Goal: Information Seeking & Learning: Learn about a topic

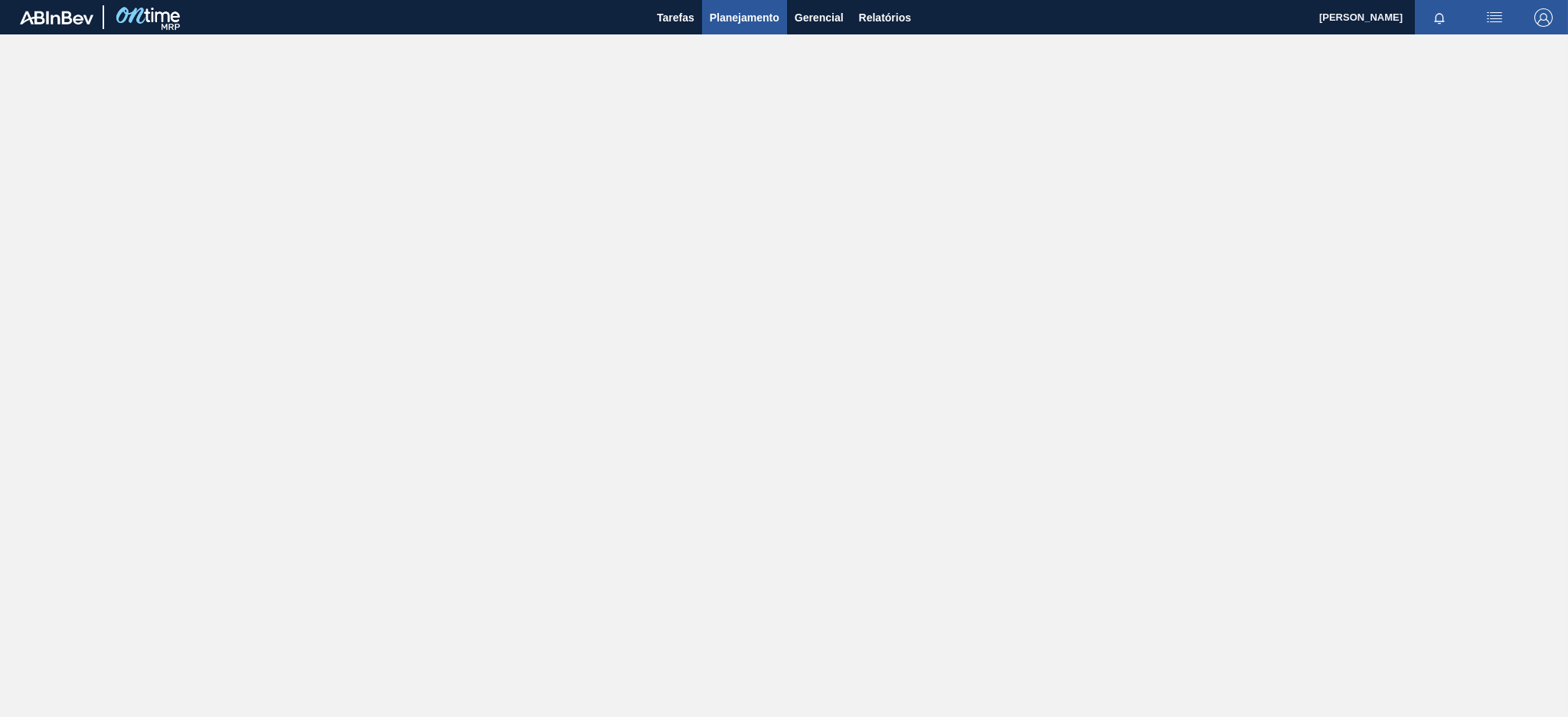
click at [744, 19] on span "Planejamento" at bounding box center [744, 17] width 70 height 18
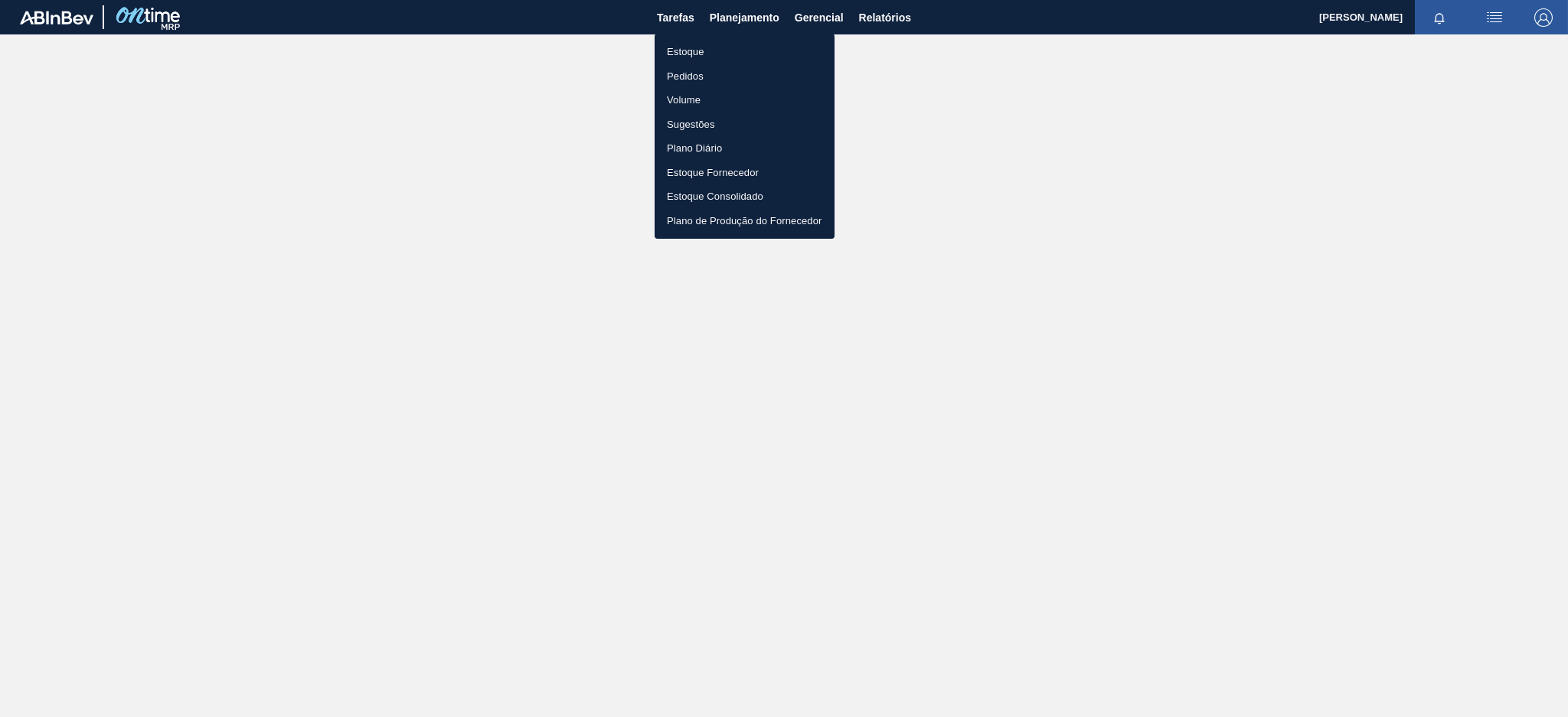
click at [716, 52] on li "Estoque" at bounding box center [744, 52] width 180 height 24
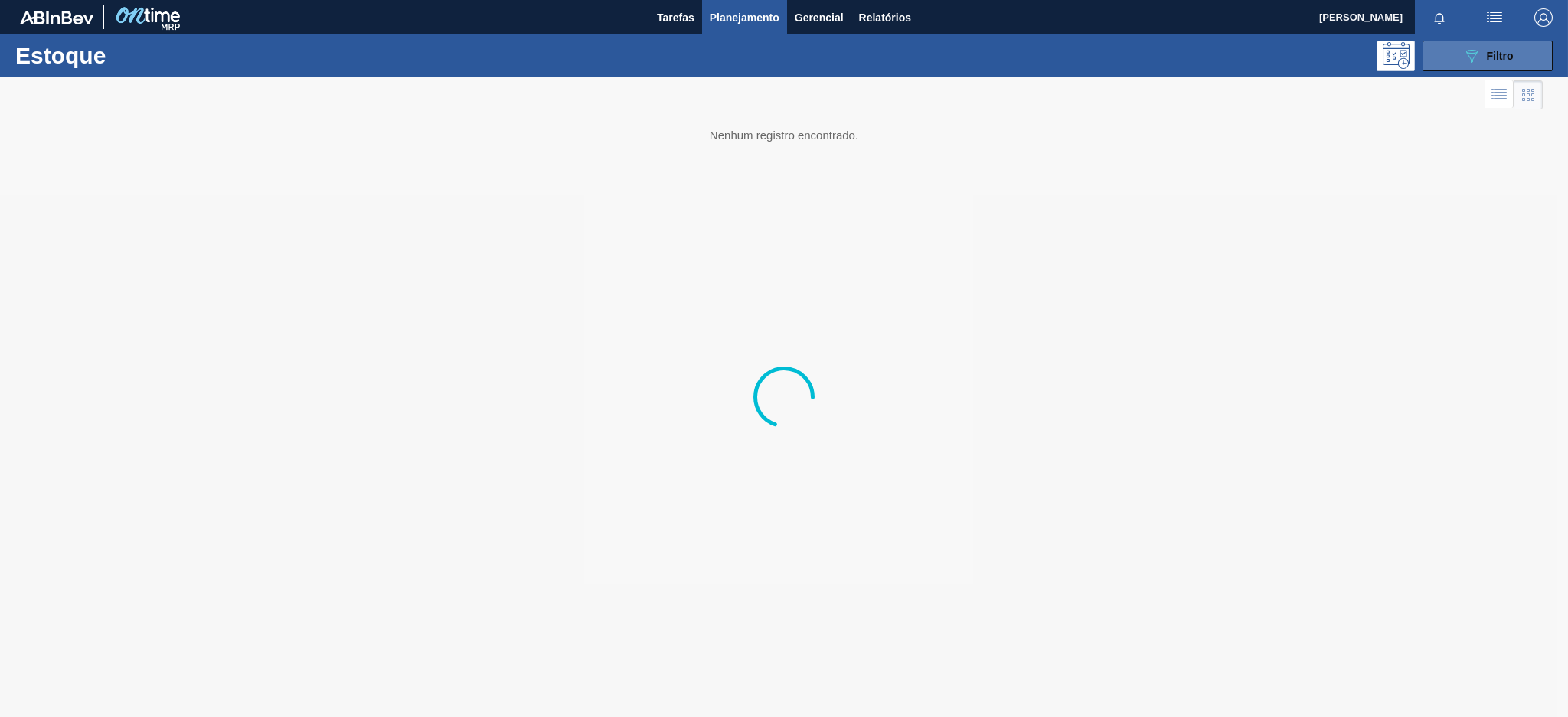
click at [1474, 58] on icon "089F7B8B-B2A5-4AFE-B5C0-19BA573D28AC" at bounding box center [1471, 55] width 18 height 18
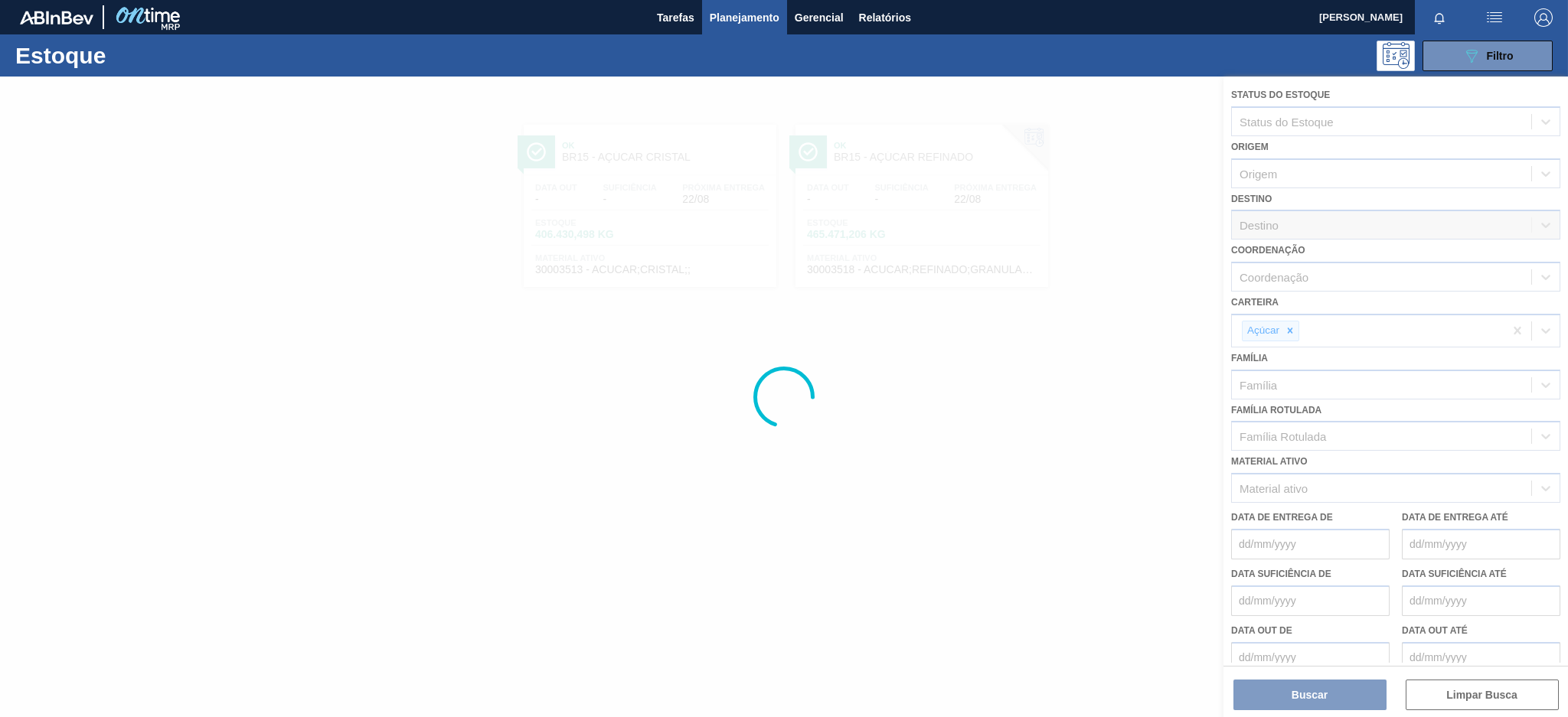
click at [1292, 328] on icon at bounding box center [1290, 331] width 5 height 5
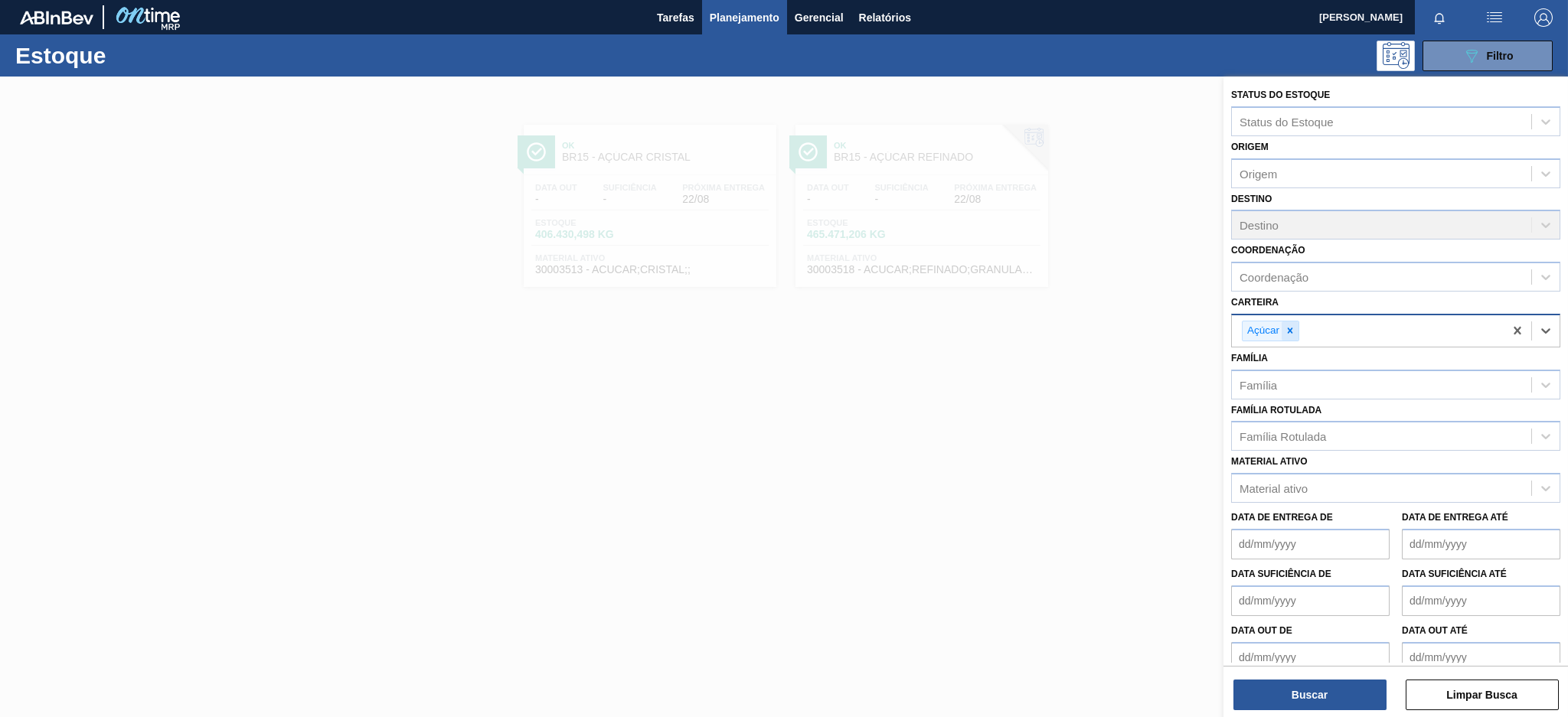
click at [1289, 332] on icon at bounding box center [1290, 331] width 10 height 10
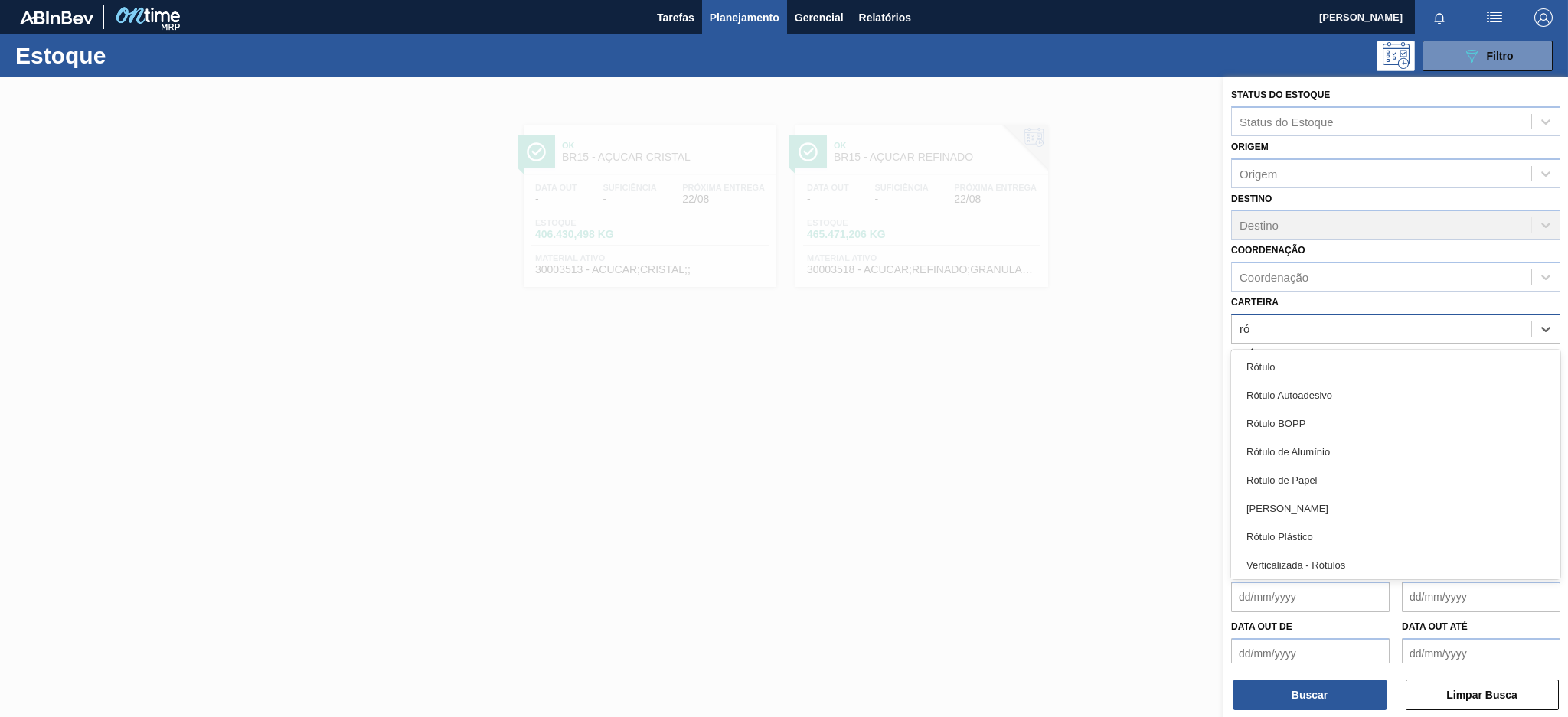
type input "rót"
click at [1333, 536] on div "Rótulo Plástico" at bounding box center [1395, 537] width 329 height 28
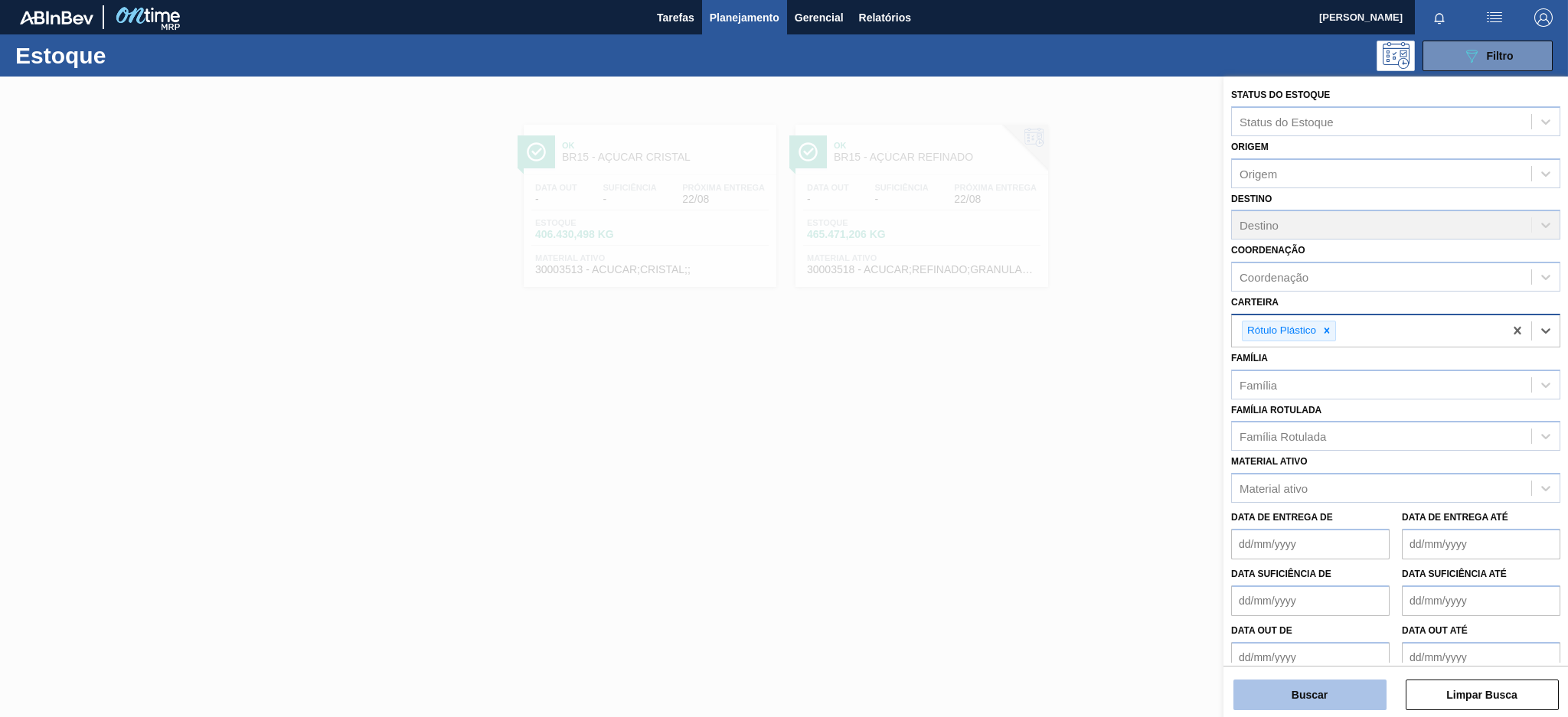
click at [1331, 689] on button "Buscar" at bounding box center [1309, 694] width 153 height 31
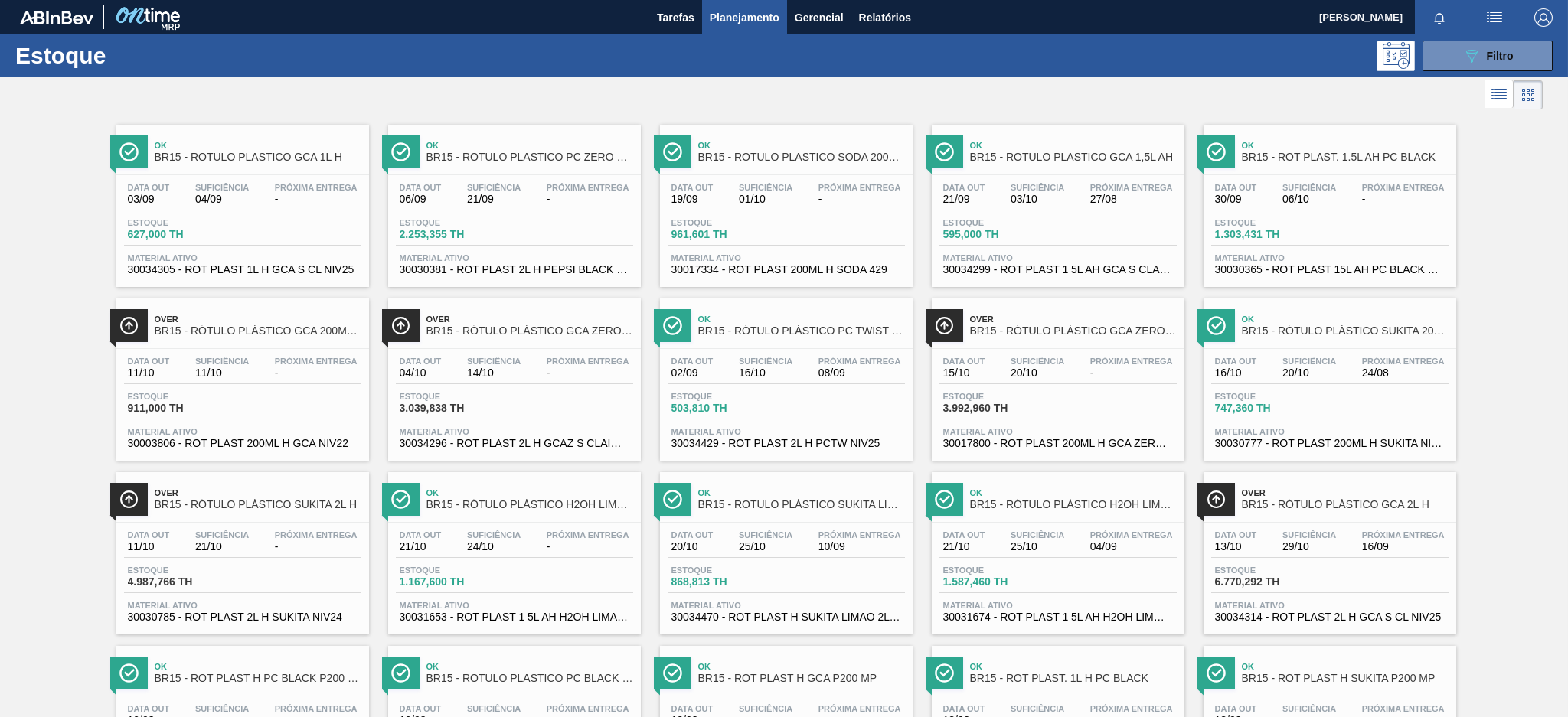
scroll to position [102, 0]
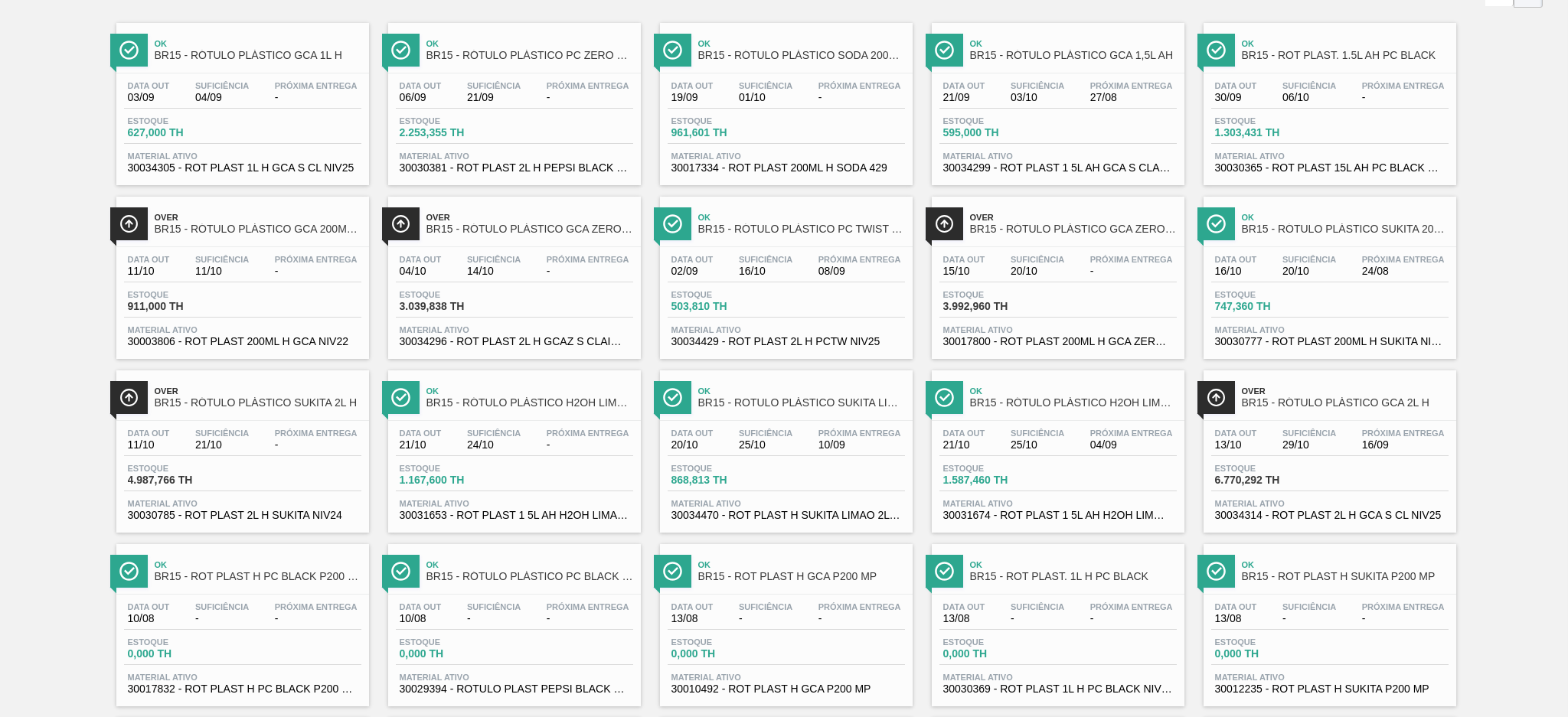
click at [300, 470] on div "Estoque 4.987,766 TH" at bounding box center [243, 478] width 238 height 28
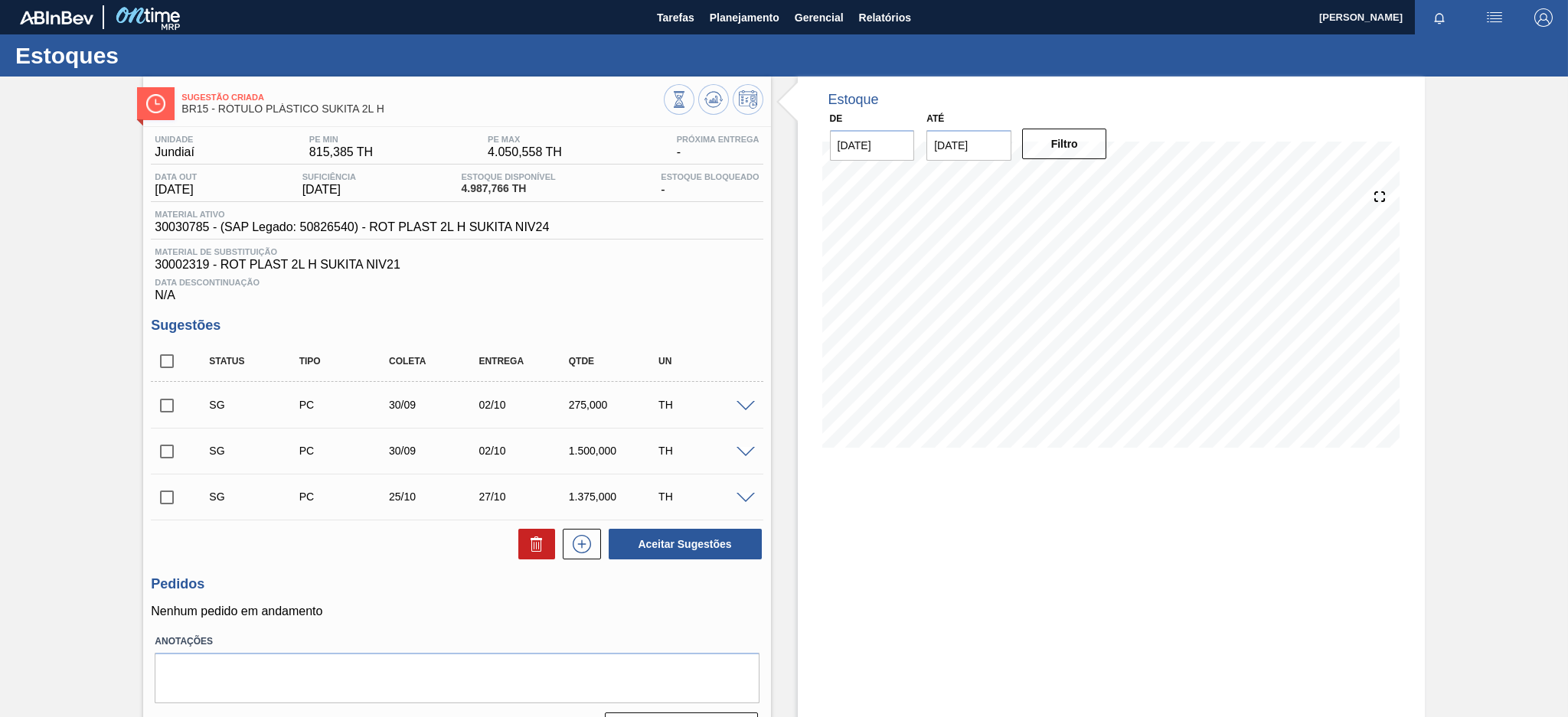
scroll to position [38, 0]
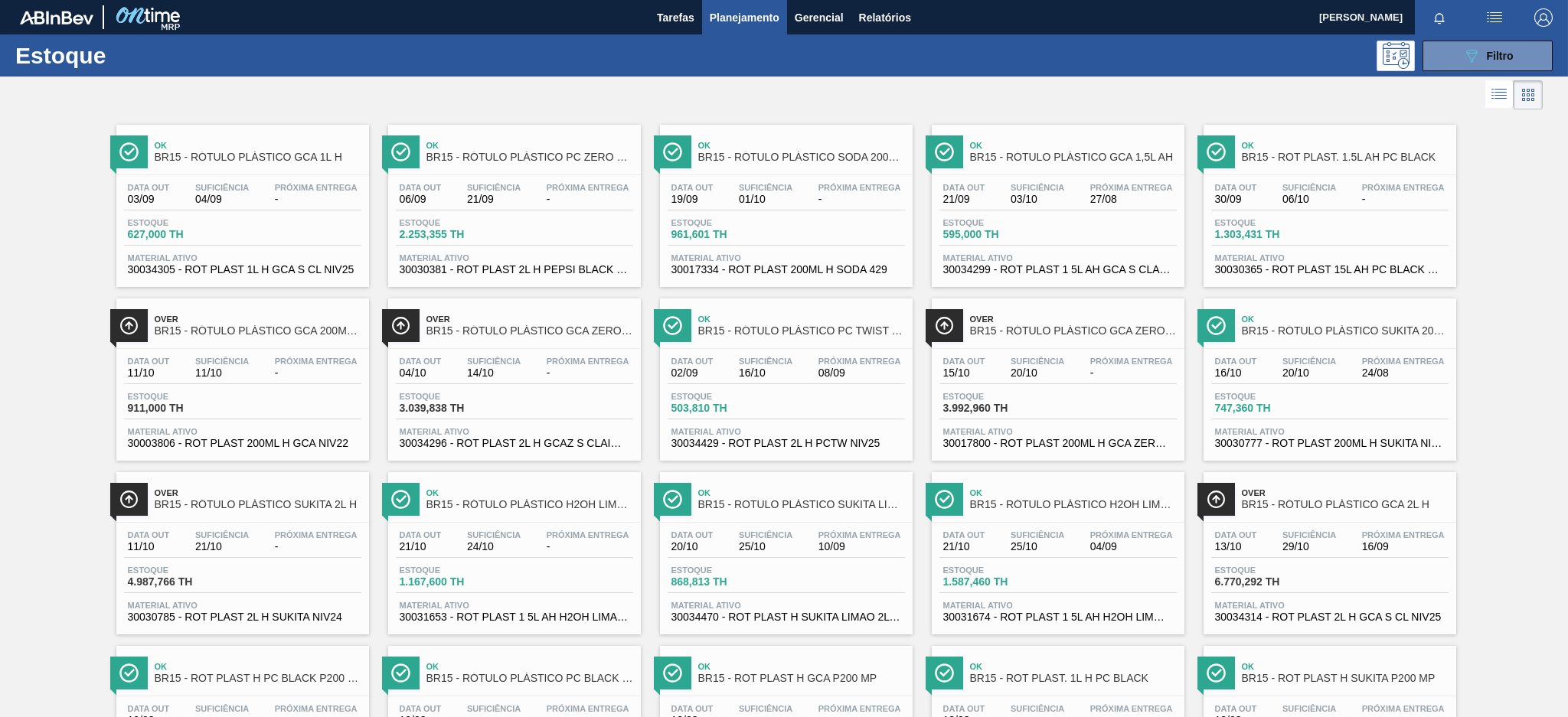
scroll to position [102, 0]
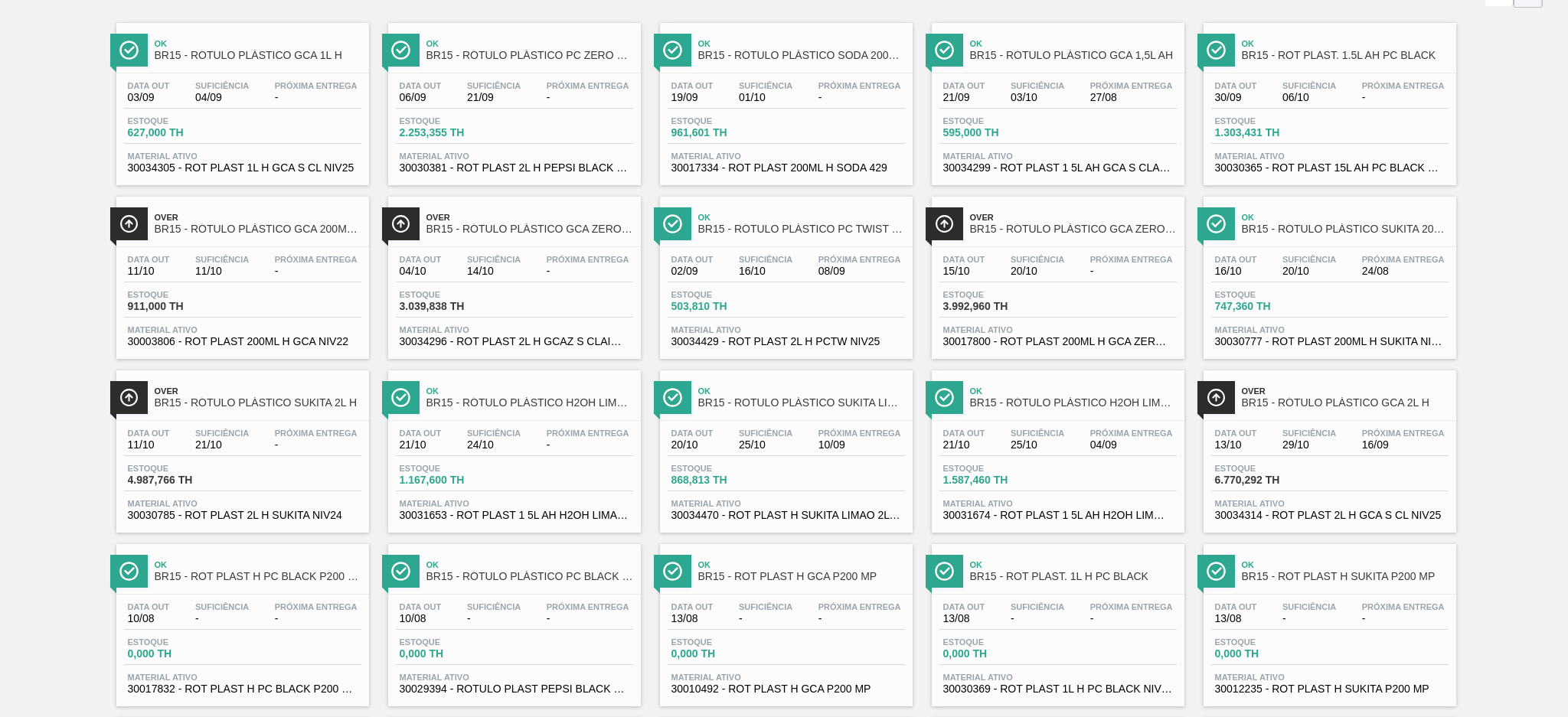
click at [803, 466] on div "Estoque 868,813 TH" at bounding box center [786, 478] width 238 height 28
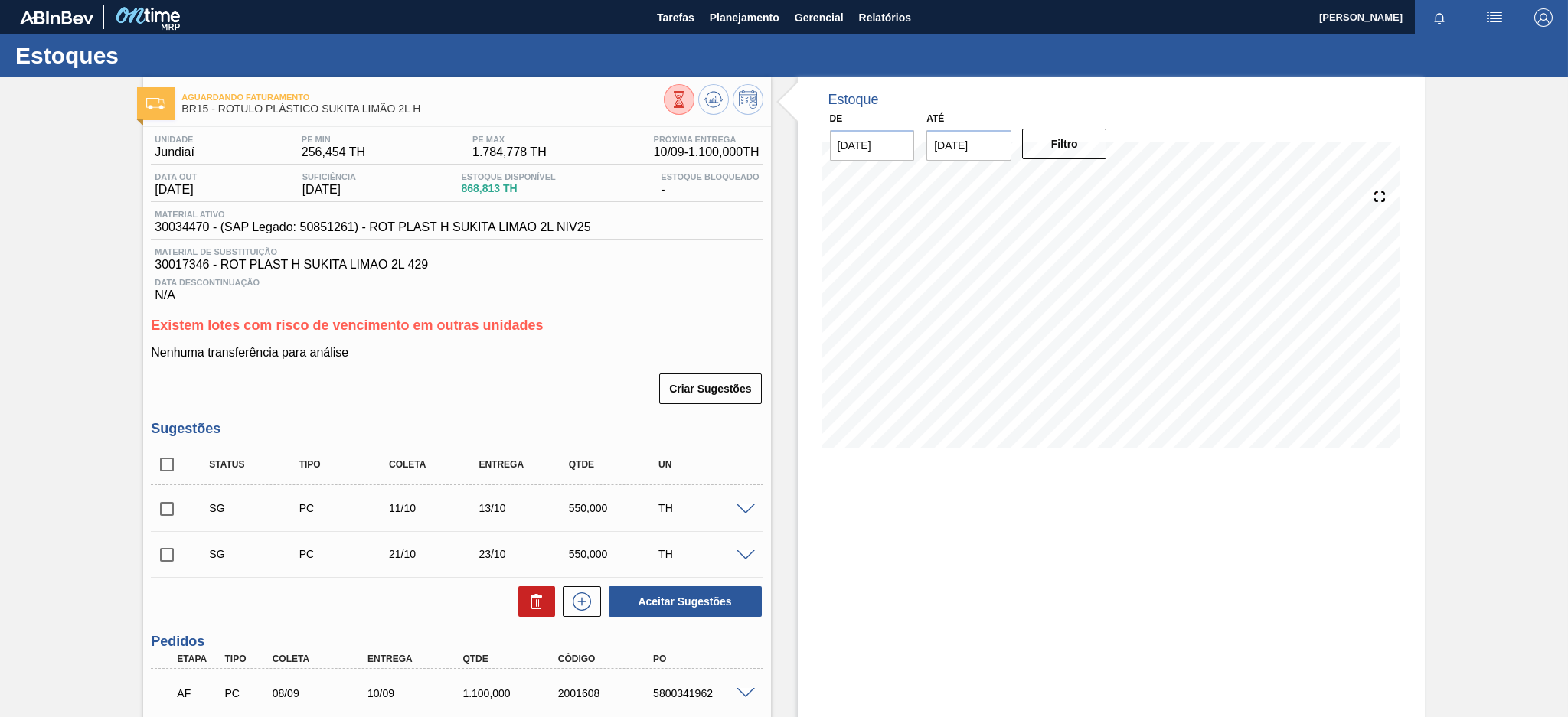
scroll to position [102, 0]
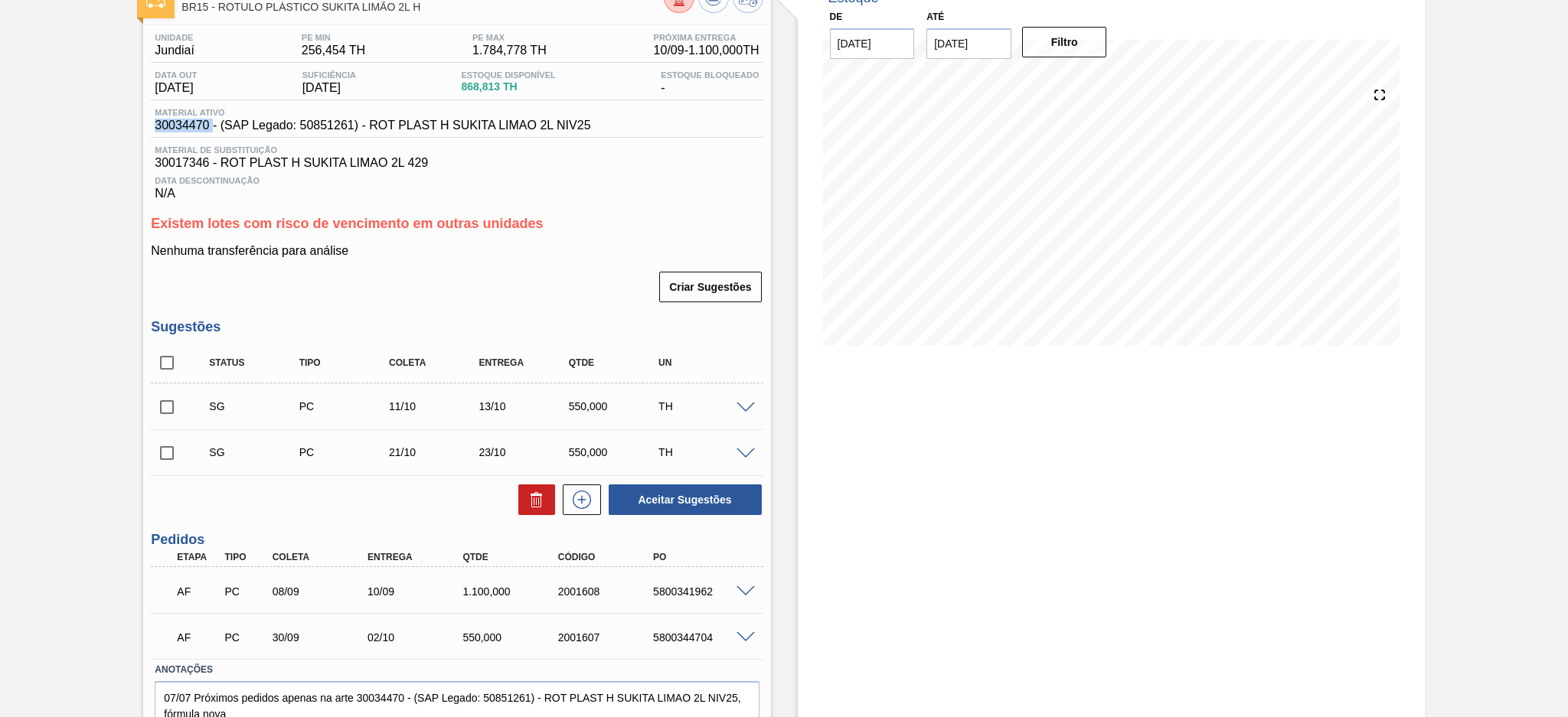
drag, startPoint x: 151, startPoint y: 122, endPoint x: 213, endPoint y: 127, distance: 62.2
click at [213, 127] on div "Material ativo 30034470 - (SAP Legado: 50851261) - ROT PLAST H SUKITA LIMAO 2L …" at bounding box center [372, 121] width 443 height 24
copy span "30034470"
drag, startPoint x: 472, startPoint y: 121, endPoint x: 591, endPoint y: 122, distance: 119.0
click at [591, 122] on span "30034470 - (SAP Legado: 50851261) - ROT PLAST H SUKITA LIMAO 2L NIV25" at bounding box center [372, 126] width 436 height 14
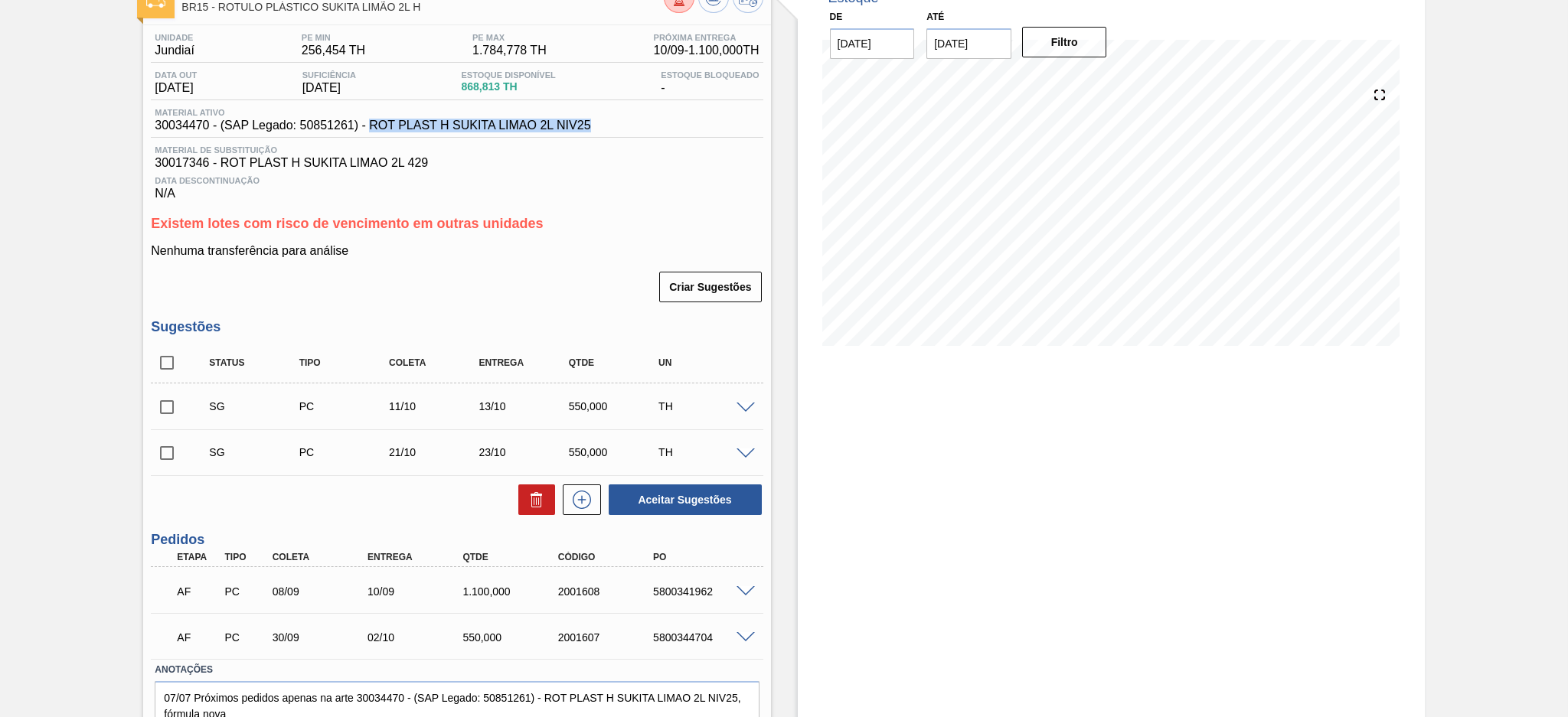
copy span "ROT PLAST H SUKITA LIMAO 2L NIV25"
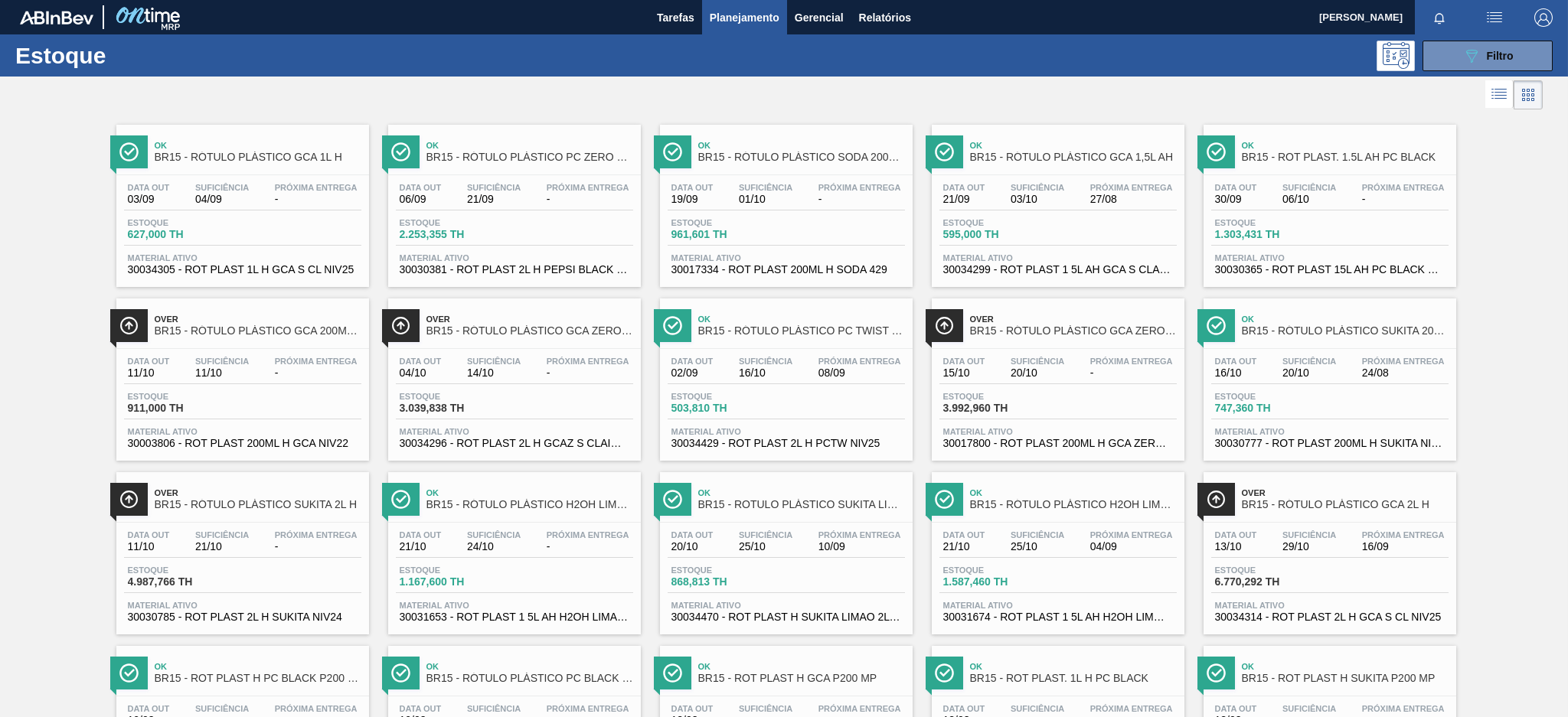
scroll to position [102, 0]
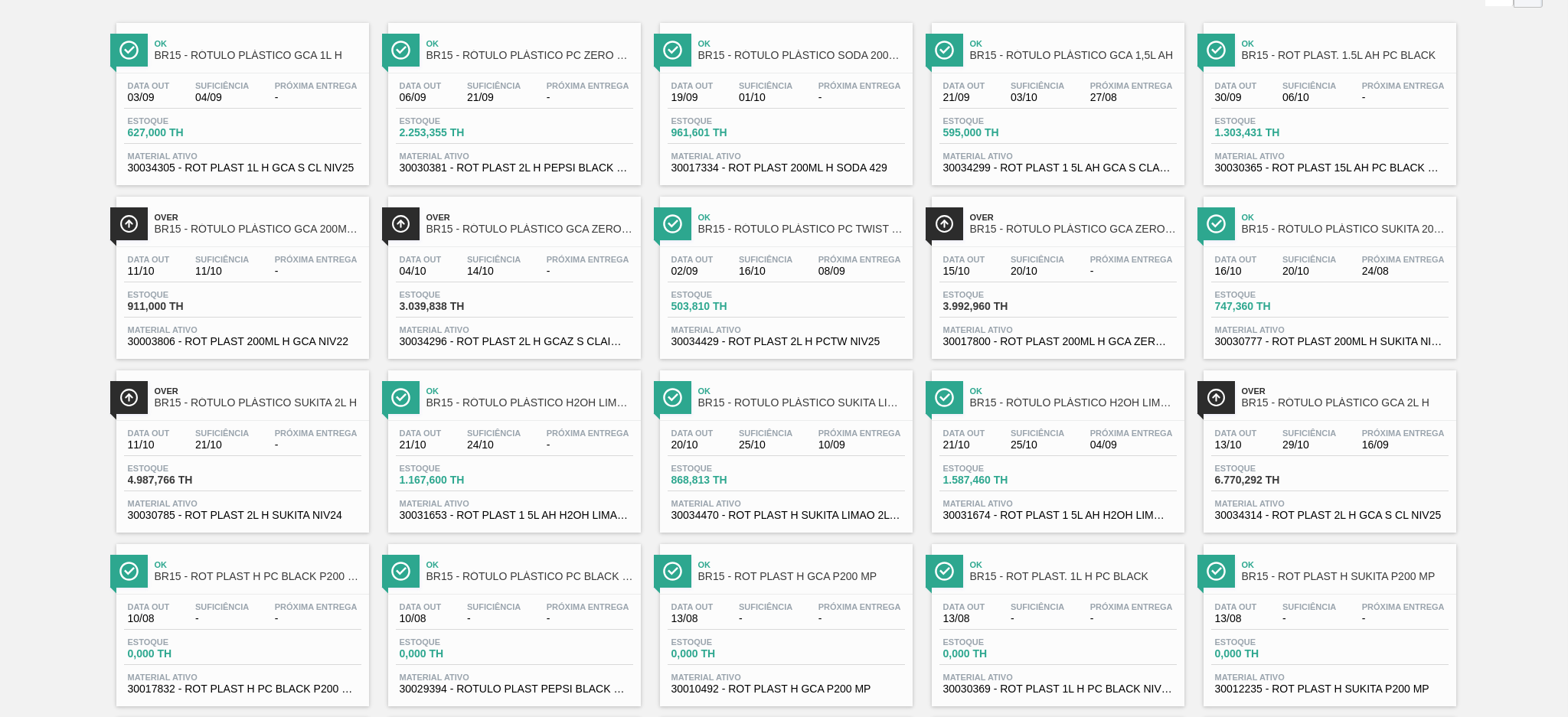
click at [310, 510] on span "30030785 - ROT PLAST 2L H SUKITA NIV24" at bounding box center [242, 515] width 230 height 11
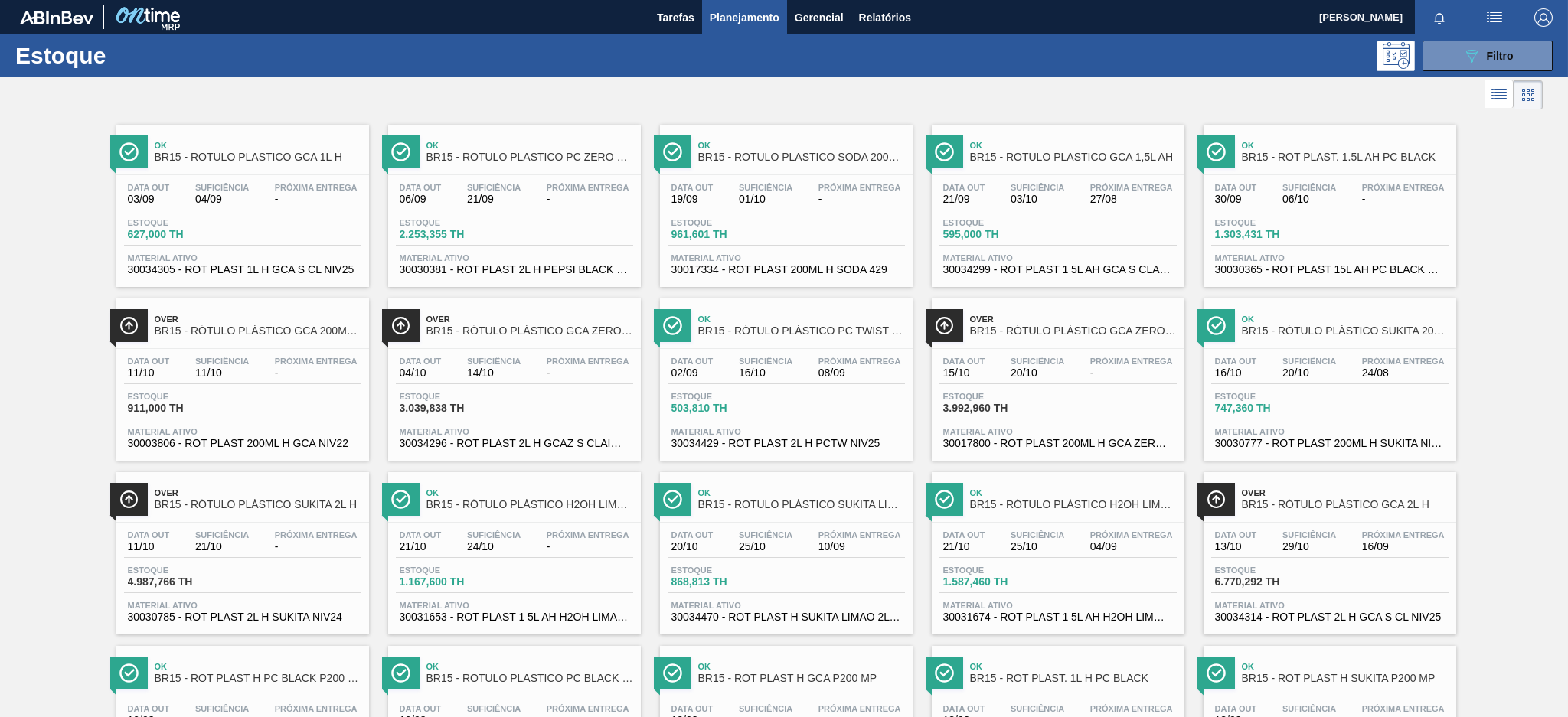
scroll to position [102, 0]
